Goal: Information Seeking & Learning: Learn about a topic

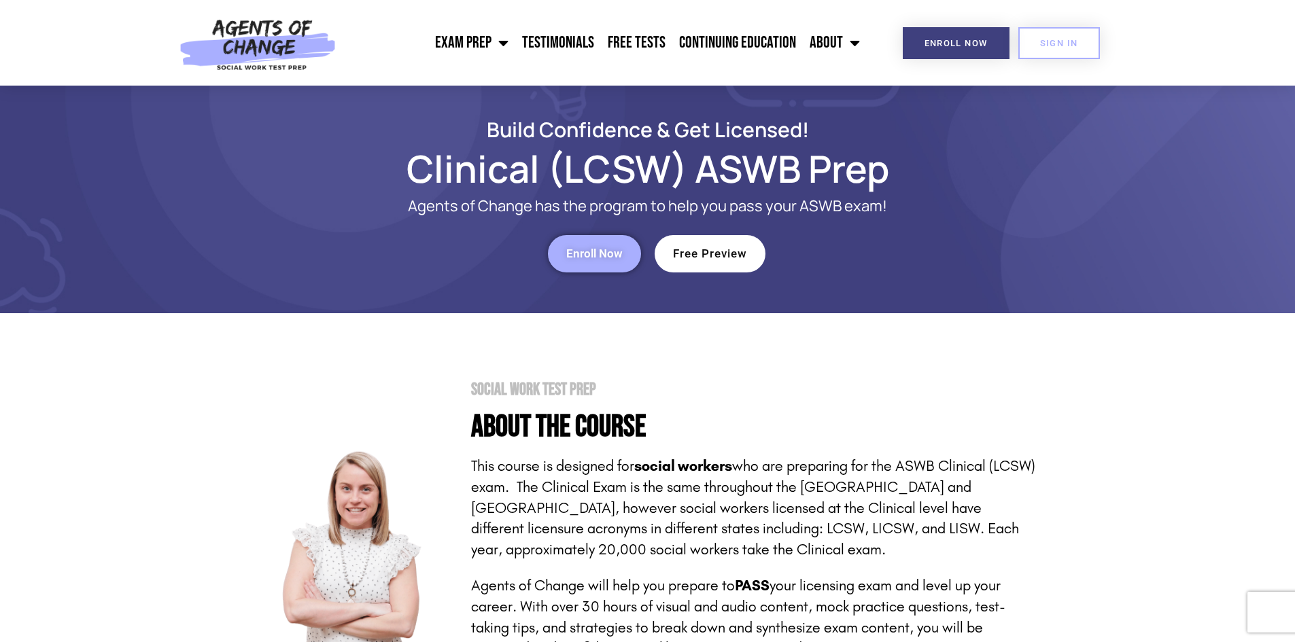
click at [578, 254] on span "Enroll Now" at bounding box center [594, 254] width 56 height 12
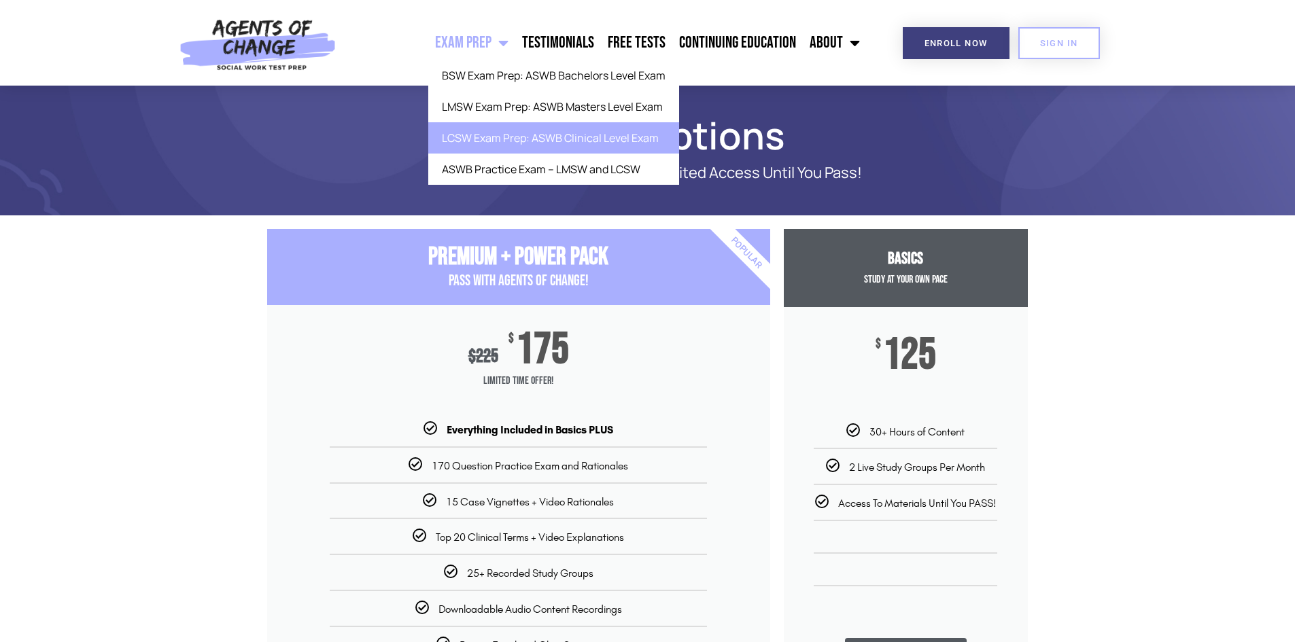
click at [485, 134] on link "LCSW Exam Prep: ASWB Clinical Level Exam" at bounding box center [553, 137] width 251 height 31
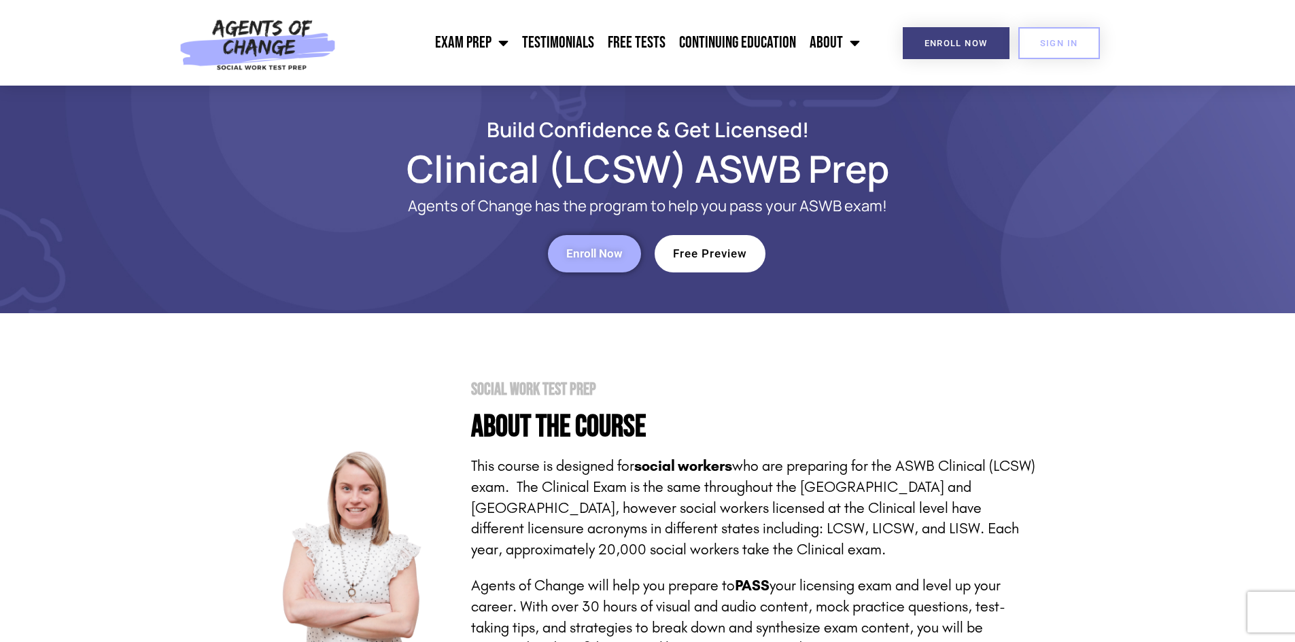
click at [699, 250] on span "Free Preview" at bounding box center [710, 254] width 74 height 12
click at [634, 38] on link "Free Tests" at bounding box center [636, 43] width 71 height 34
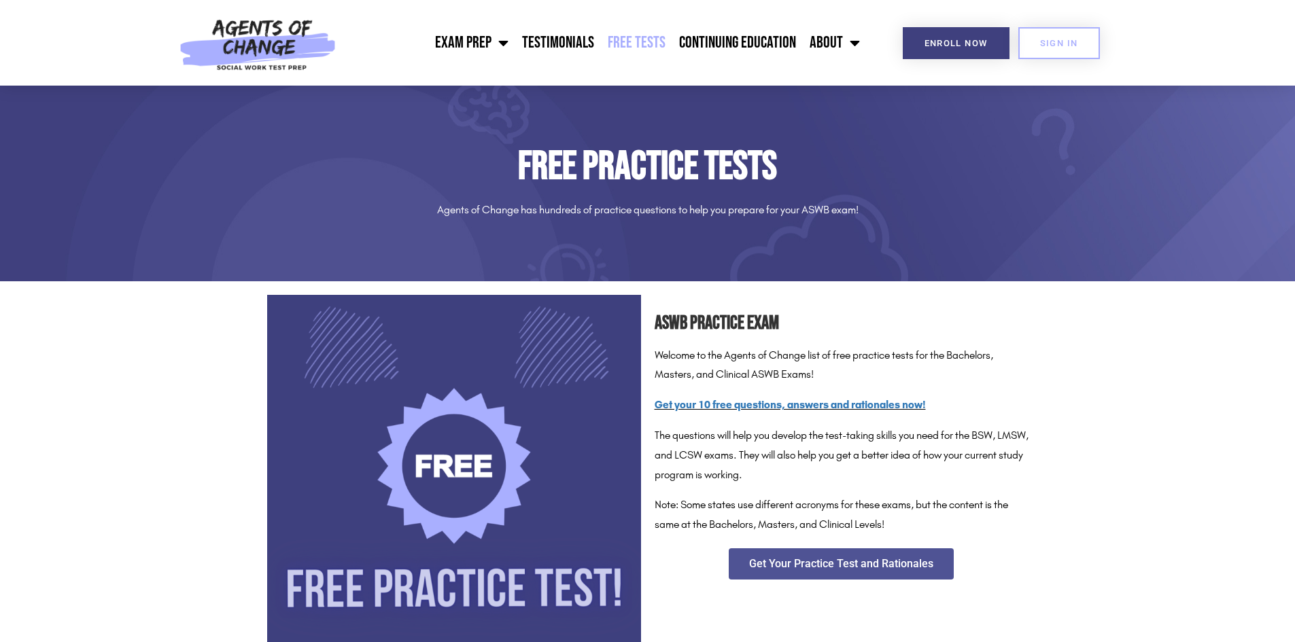
scroll to position [136, 0]
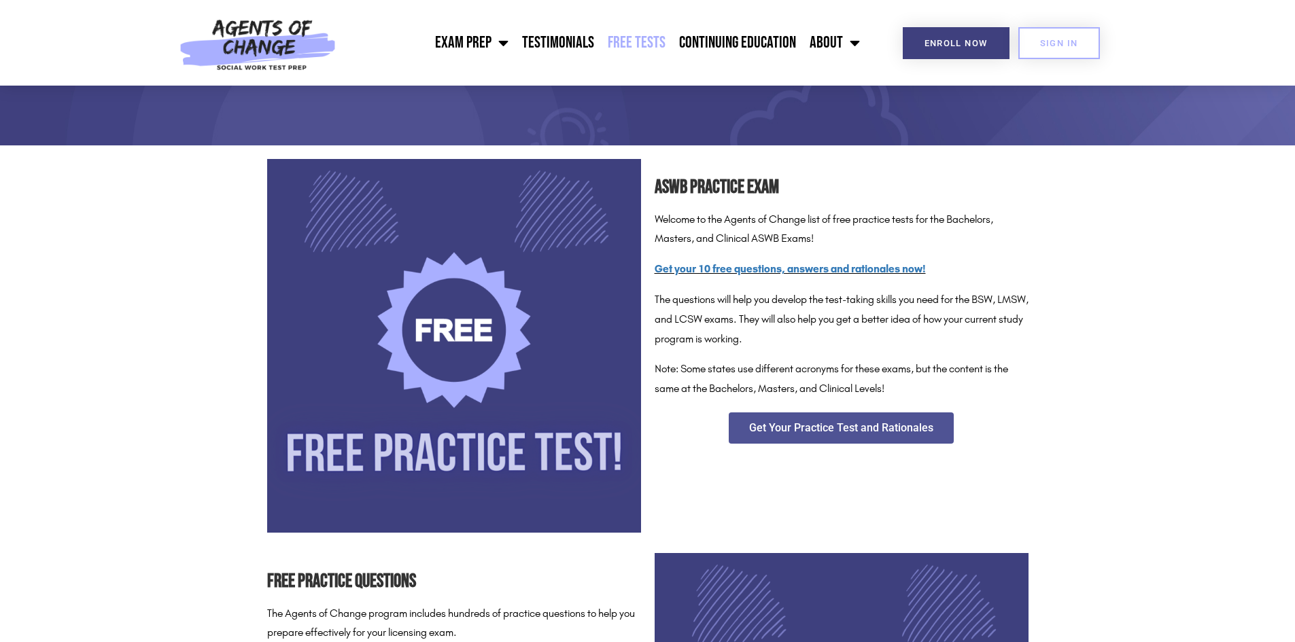
click at [479, 349] on img at bounding box center [454, 346] width 374 height 374
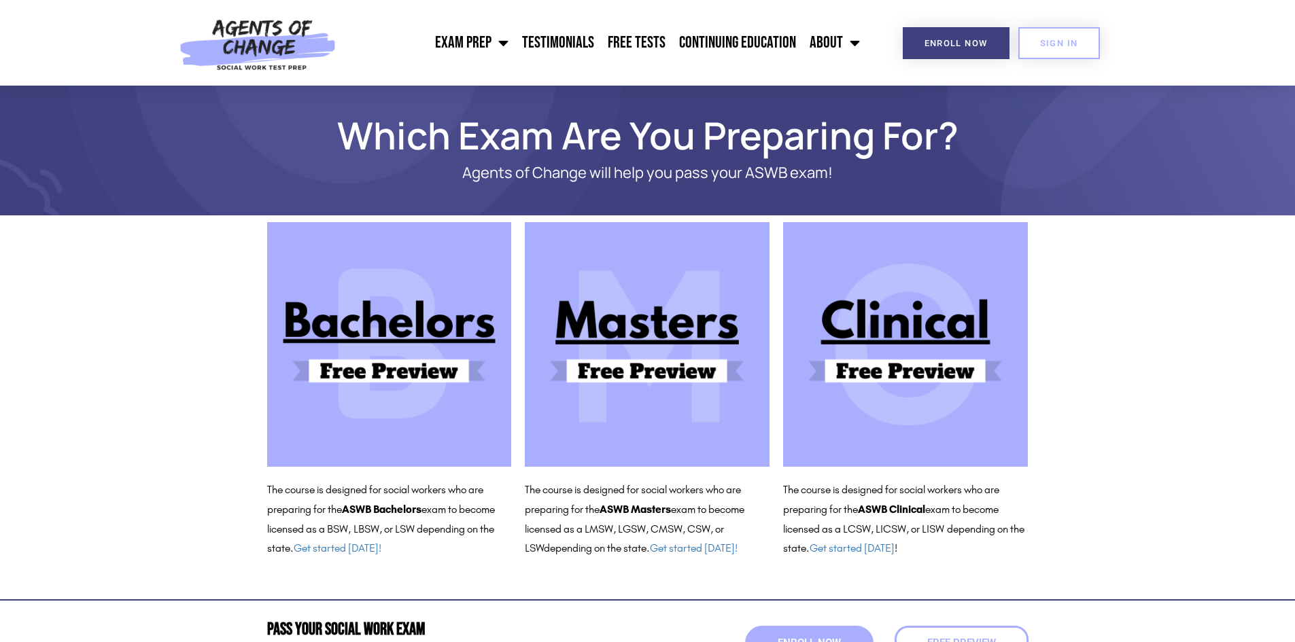
click at [906, 360] on img at bounding box center [905, 344] width 245 height 245
